Goal: Information Seeking & Learning: Learn about a topic

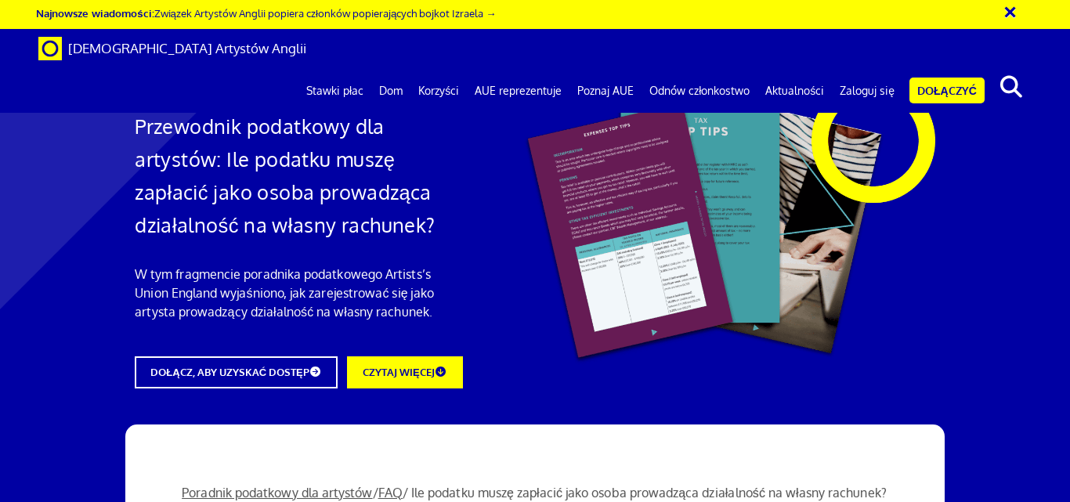
scroll to position [2115, 0]
